Goal: Task Accomplishment & Management: Use online tool/utility

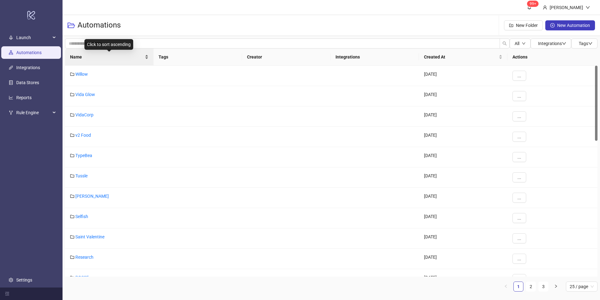
click at [145, 56] on div "Name" at bounding box center [109, 57] width 79 height 7
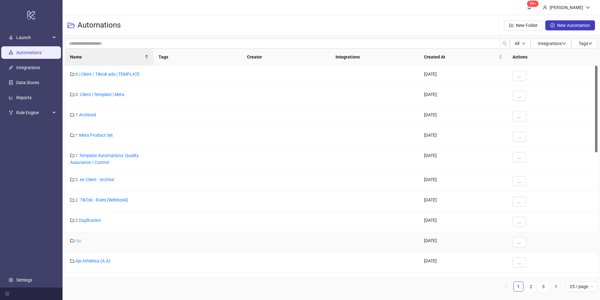
click at [79, 241] on link "Aje" at bounding box center [78, 240] width 6 height 5
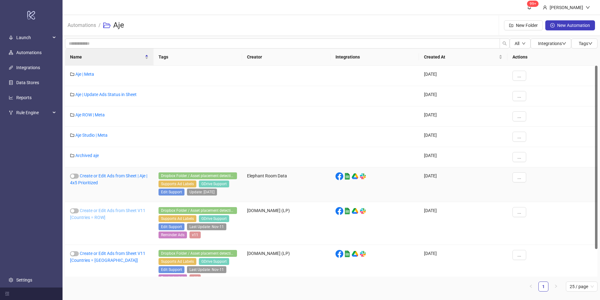
scroll to position [32, 0]
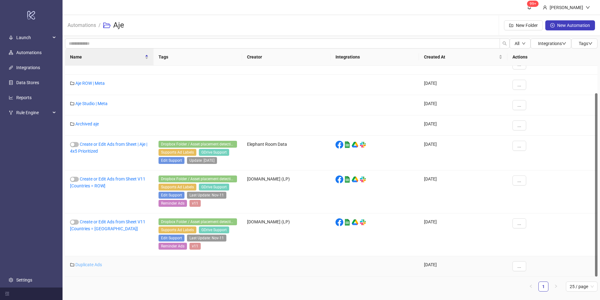
click at [94, 265] on link "Duplicate Ads" at bounding box center [88, 264] width 27 height 5
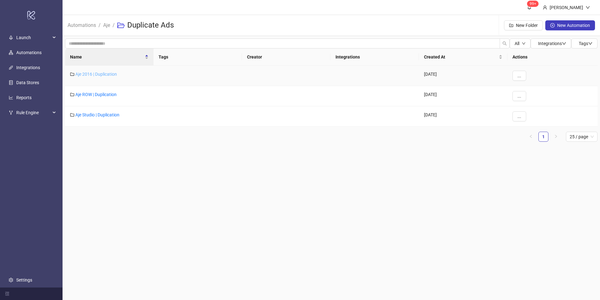
click at [94, 74] on link "Aje 2016 | Duplication" at bounding box center [96, 74] width 42 height 5
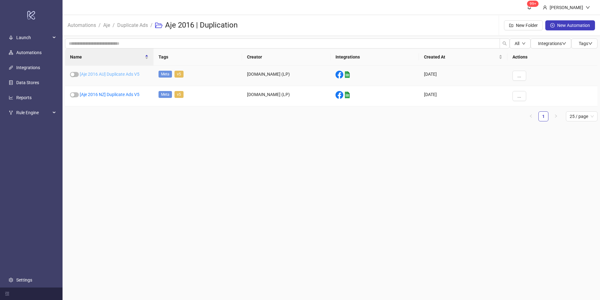
click at [114, 73] on link "[Aje 2016 AU] Duplicate Ads V5" at bounding box center [110, 74] width 60 height 5
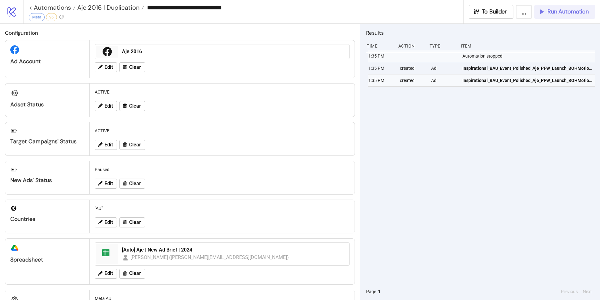
click at [549, 14] on span "Run Automation" at bounding box center [568, 11] width 41 height 7
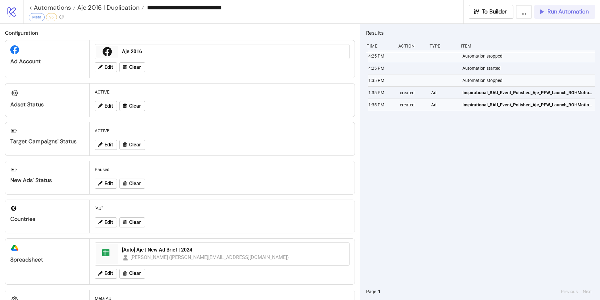
click at [558, 9] on span "Run Automation" at bounding box center [568, 11] width 41 height 7
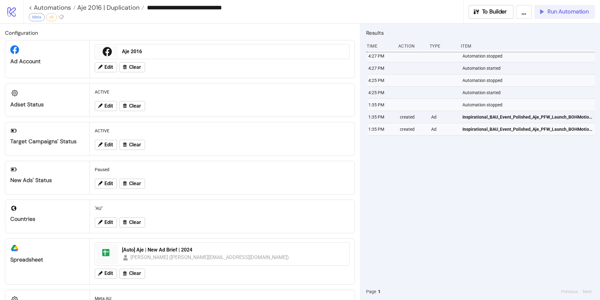
click at [539, 9] on icon "button" at bounding box center [542, 11] width 7 height 7
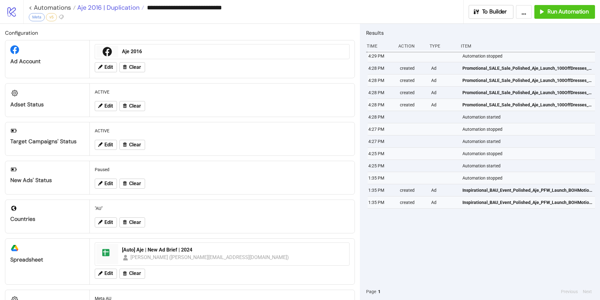
click at [124, 8] on span "Aje 2016 | Duplication" at bounding box center [108, 7] width 64 height 8
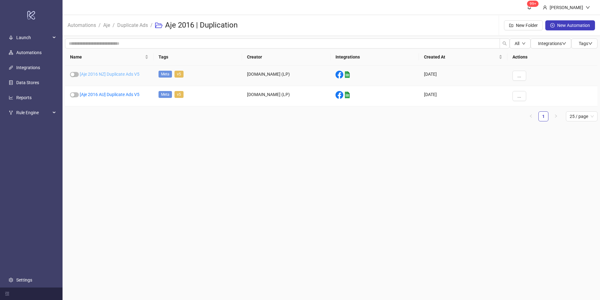
click at [112, 74] on link "[Aje 2016 NZ] Duplicate Ads V5" at bounding box center [110, 74] width 60 height 5
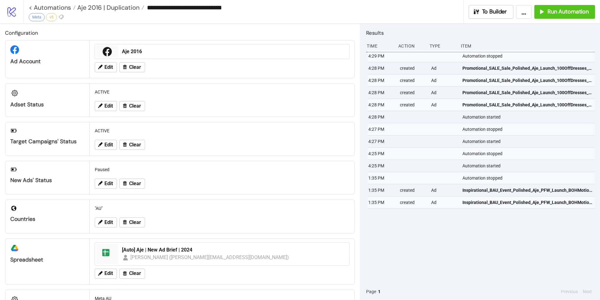
type input "**********"
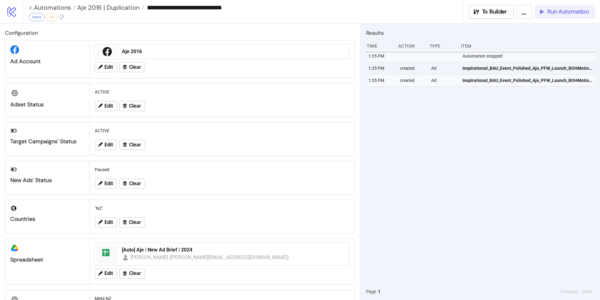
click at [570, 14] on span "Run Automation" at bounding box center [568, 11] width 41 height 7
